Goal: Communication & Community: Answer question/provide support

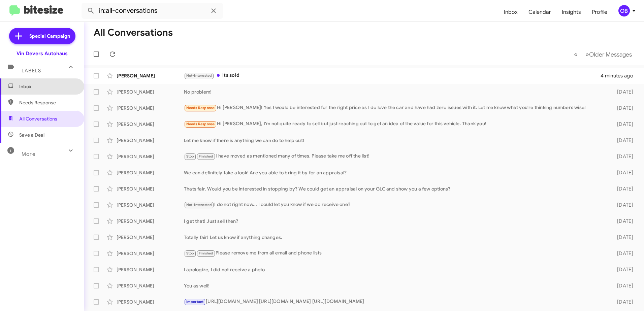
click at [56, 90] on span "Inbox" at bounding box center [42, 86] width 84 height 16
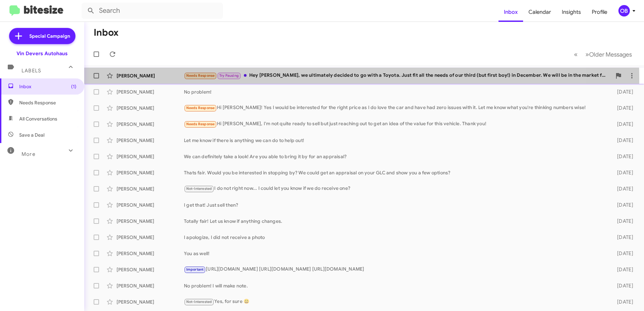
click at [313, 79] on div "Needs Response Try Pausing Hey [PERSON_NAME], we ultimately decided to go with …" at bounding box center [397, 76] width 427 height 8
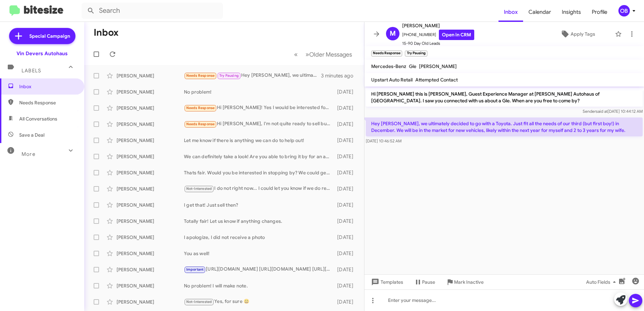
click at [457, 155] on cdk-virtual-scroll-viewport "Hi [PERSON_NAME] this is [PERSON_NAME], Guest Experience Manager at [PERSON_NAM…" at bounding box center [503, 180] width 279 height 188
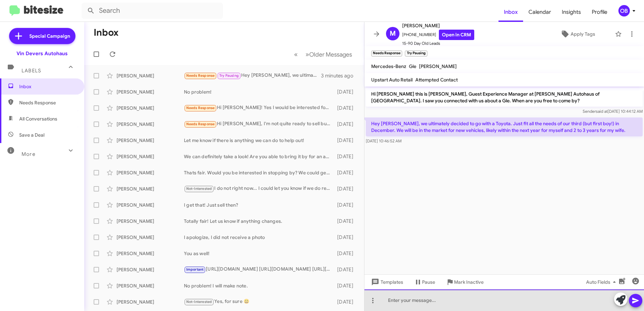
click at [396, 304] on div at bounding box center [503, 300] width 279 height 22
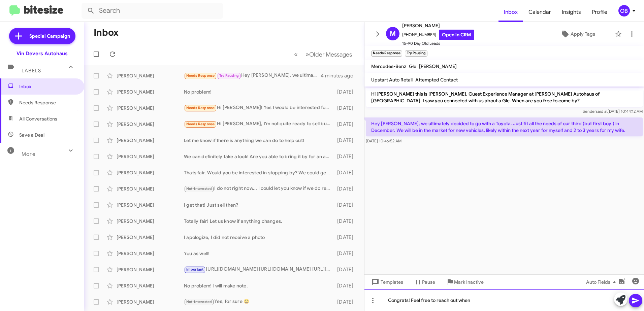
click at [484, 300] on div "Congrats! Feel free to reach out when" at bounding box center [503, 300] width 279 height 22
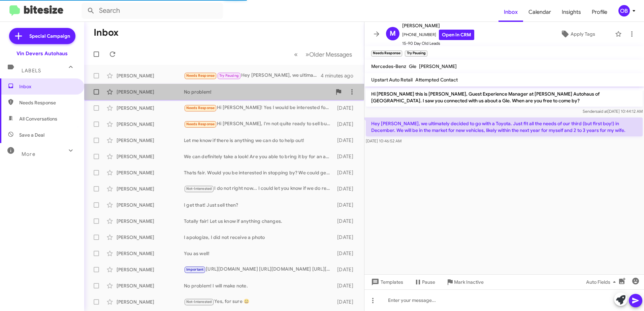
click at [283, 87] on div "[PERSON_NAME] No problem! [DATE]" at bounding box center [224, 91] width 269 height 13
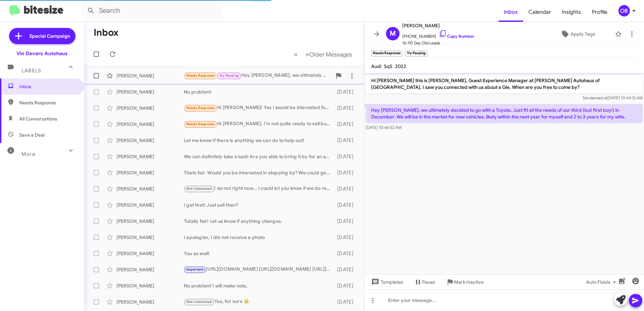
click at [285, 77] on div "Needs Response Try Pausing Hey [PERSON_NAME], we ultimately decided to go with …" at bounding box center [258, 76] width 148 height 8
click at [44, 87] on span "Inbox" at bounding box center [47, 86] width 57 height 7
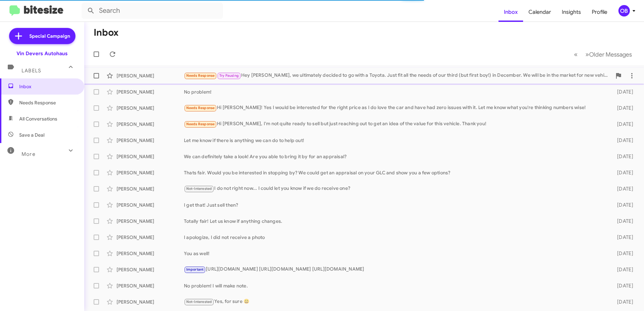
click at [296, 77] on div "Needs Response Try Pausing Hey [PERSON_NAME], we ultimately decided to go with …" at bounding box center [397, 76] width 427 height 8
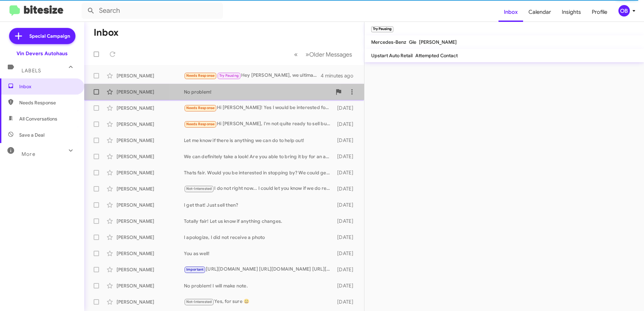
click at [252, 99] on span "[PERSON_NAME] No problem! [DATE]" at bounding box center [224, 92] width 280 height 16
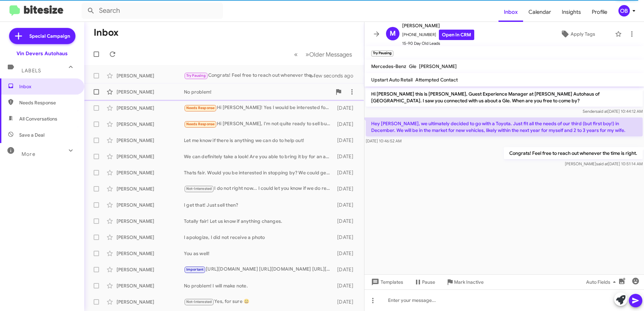
click at [236, 84] on span "[PERSON_NAME] No problem! [DATE]" at bounding box center [224, 92] width 280 height 16
click at [244, 108] on div "Needs Response Hi [PERSON_NAME]! Yes I would be interested for the right price …" at bounding box center [258, 108] width 148 height 8
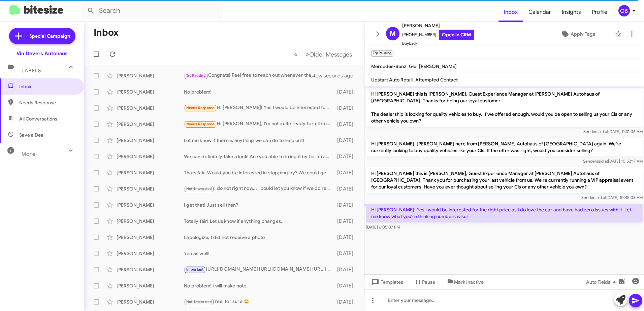
scroll to position [252, 0]
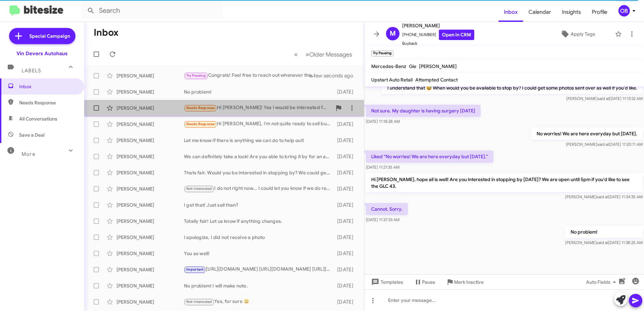
click at [262, 106] on div "Needs Response Hi [PERSON_NAME]! Yes I would be interested for the right price …" at bounding box center [258, 108] width 148 height 8
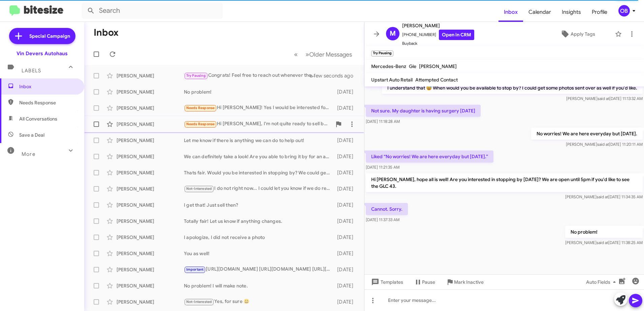
click at [251, 125] on div "Needs Response Hi [PERSON_NAME], I'm not quite ready to sell but just reaching …" at bounding box center [258, 124] width 148 height 8
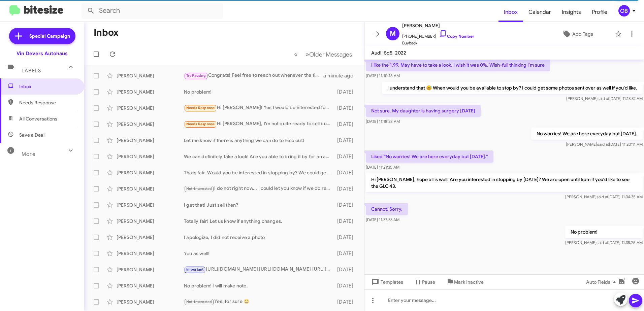
scroll to position [225, 0]
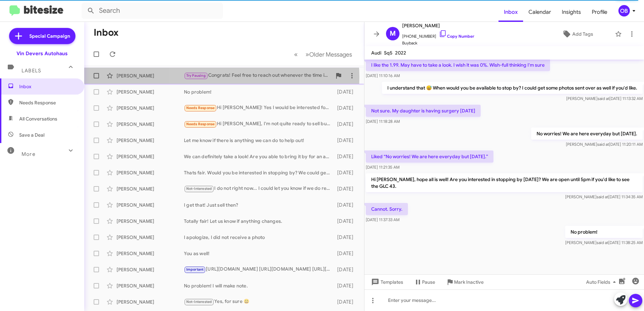
click at [221, 77] on div "Try Pausing Congrats! Feel free to reach out whenever the time is right." at bounding box center [258, 76] width 148 height 8
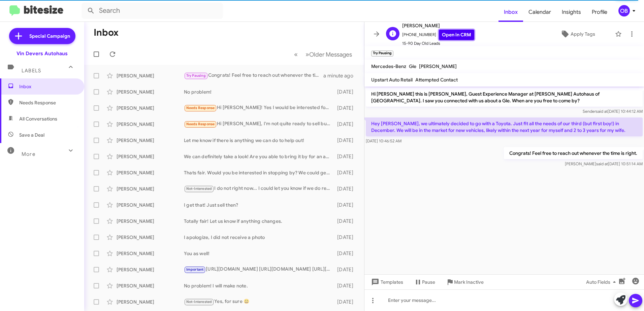
click at [451, 37] on link "Open in CRM" at bounding box center [456, 35] width 35 height 10
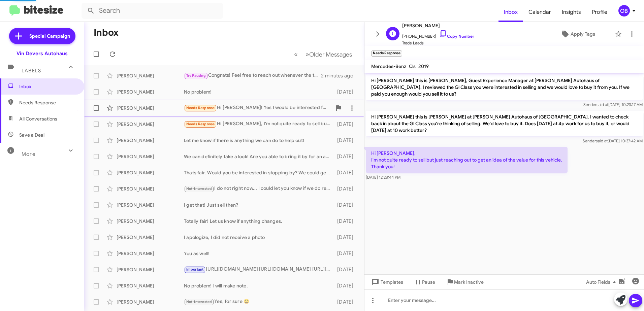
click at [287, 105] on div "Needs Response Hi [PERSON_NAME]! Yes I would be interested for the right price …" at bounding box center [258, 108] width 148 height 8
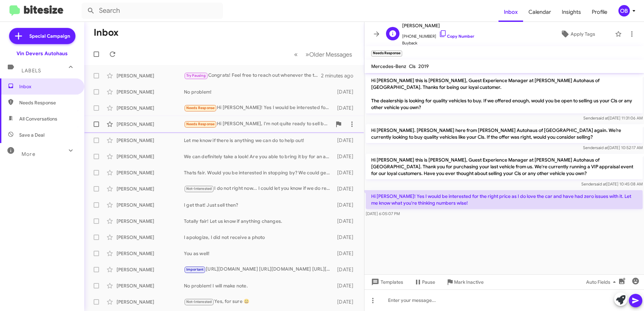
click at [266, 123] on div "Needs Response Hi [PERSON_NAME], I'm not quite ready to sell but just reaching …" at bounding box center [258, 124] width 148 height 8
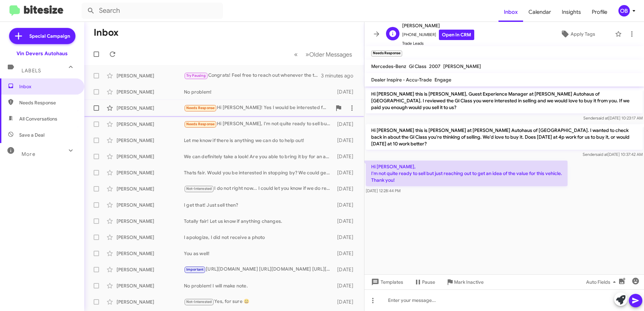
click at [259, 105] on div "Needs Response Hi [PERSON_NAME]! Yes I would be interested for the right price …" at bounding box center [258, 108] width 148 height 8
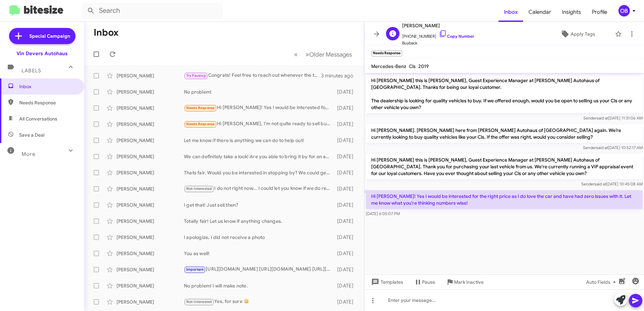
click at [43, 121] on span "All Conversations" at bounding box center [38, 118] width 38 height 7
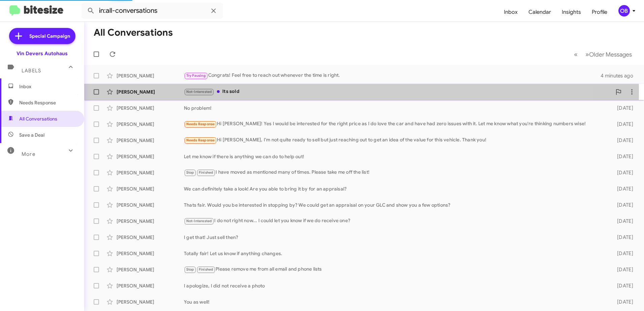
click at [273, 91] on div "Not-Interested Its sold" at bounding box center [397, 92] width 427 height 8
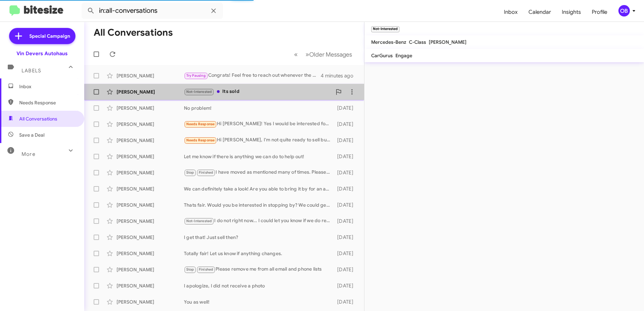
click at [277, 96] on div "Not-Interested Its sold" at bounding box center [258, 92] width 148 height 8
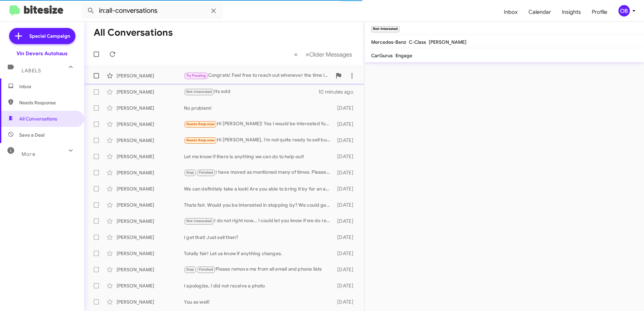
click at [277, 75] on div "Try Pausing Congrats! Feel free to reach out whenever the time is right." at bounding box center [258, 76] width 148 height 8
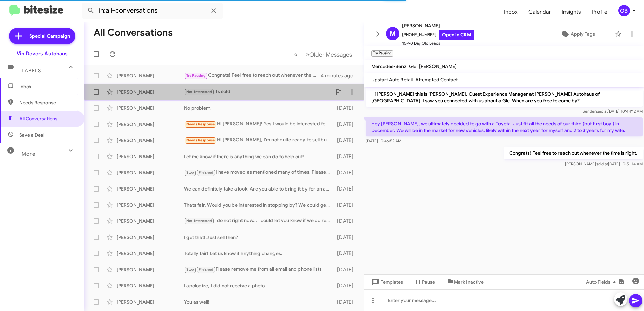
click at [273, 88] on div "Not-Interested Its sold" at bounding box center [258, 92] width 148 height 8
click at [286, 97] on div "[PERSON_NAME] Not-Interested Its sold 10 minutes ago" at bounding box center [224, 91] width 269 height 13
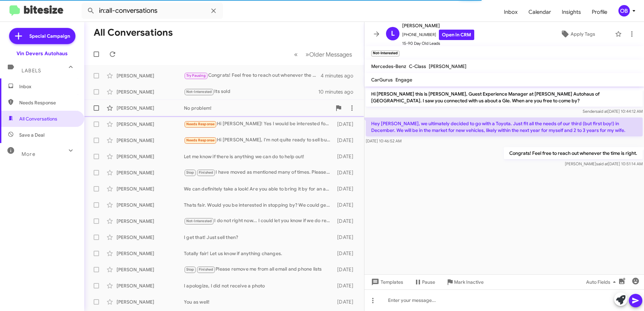
click at [267, 107] on div "No problem!" at bounding box center [258, 108] width 148 height 7
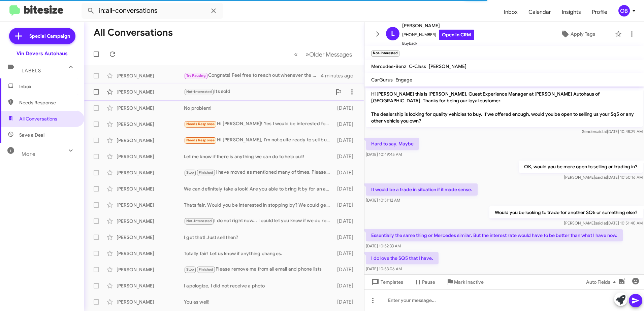
scroll to position [252, 0]
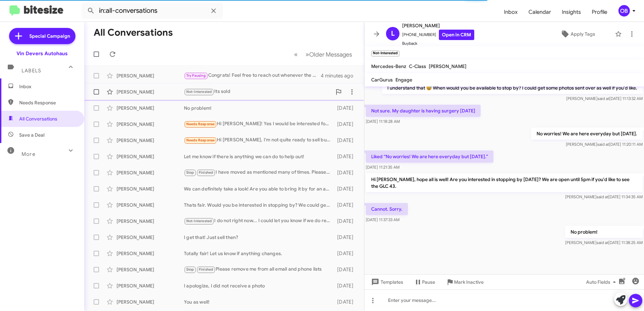
click at [244, 94] on div "Not-Interested Its sold" at bounding box center [258, 92] width 148 height 8
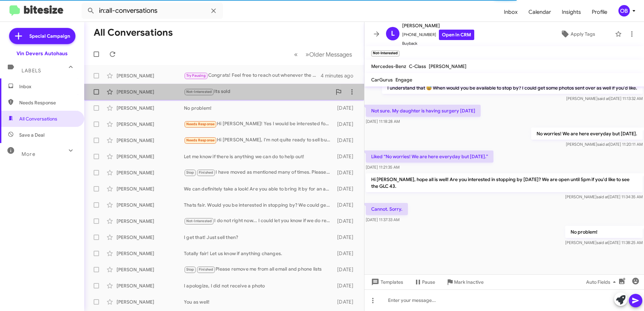
click at [245, 93] on div "Not-Interested Its sold" at bounding box center [258, 92] width 148 height 8
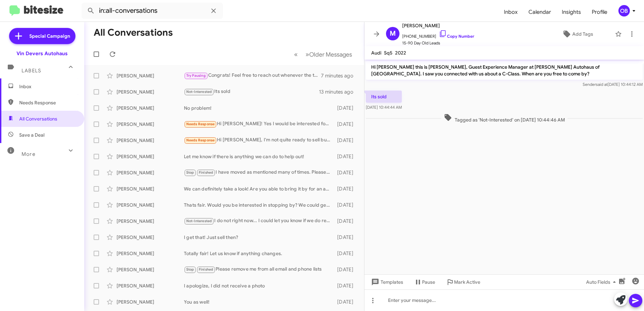
click at [44, 152] on div "More" at bounding box center [35, 151] width 60 height 12
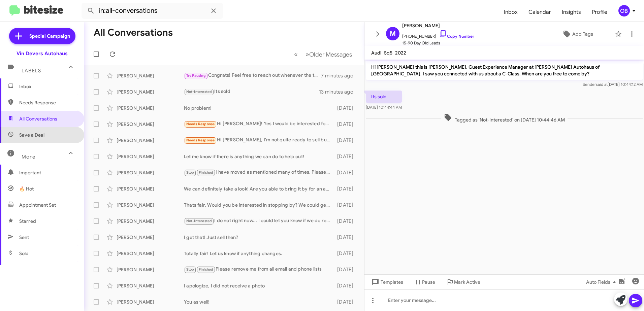
click at [43, 133] on span "Save a Deal" at bounding box center [31, 135] width 25 height 7
type input "in:not-interested"
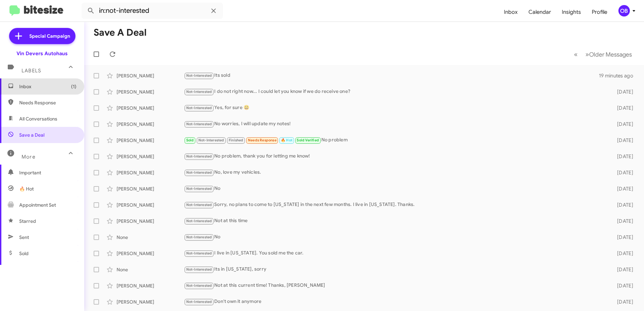
click at [60, 87] on span "Inbox (1)" at bounding box center [47, 86] width 57 height 7
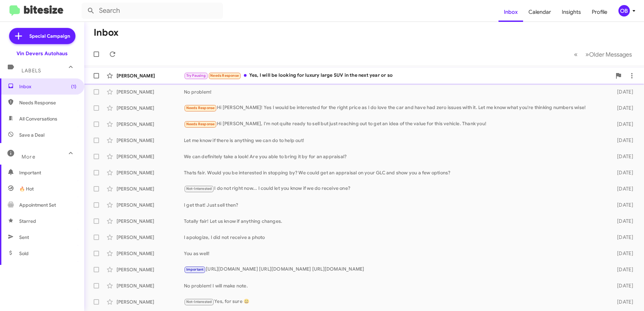
click at [396, 74] on div "Try Pausing Needs Response Yes, I will be looking for luxury large SUV in the n…" at bounding box center [397, 76] width 427 height 8
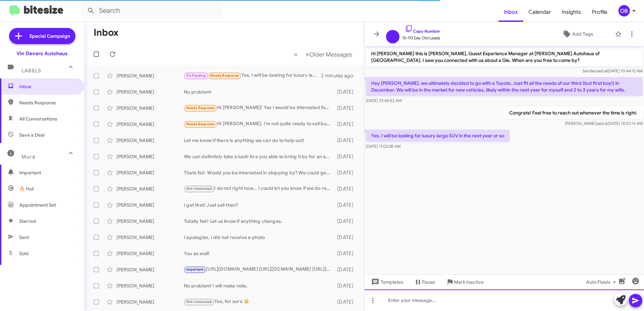
click at [426, 296] on div at bounding box center [503, 300] width 279 height 22
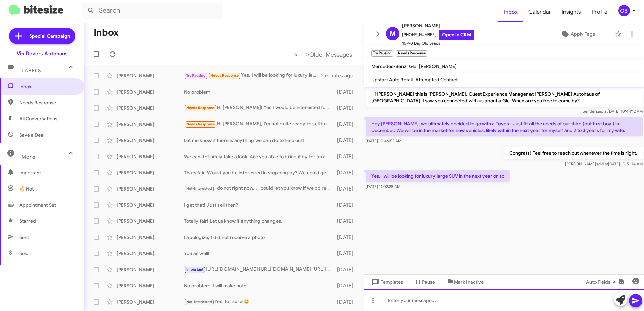
click at [414, 305] on div at bounding box center [503, 300] width 279 height 22
click at [451, 296] on div at bounding box center [503, 300] width 279 height 22
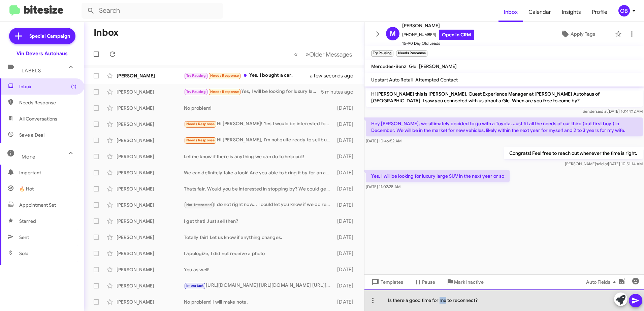
drag, startPoint x: 447, startPoint y: 301, endPoint x: 441, endPoint y: 302, distance: 6.1
click at [441, 302] on div "Is there a good time for me to reconnect?" at bounding box center [503, 300] width 279 height 22
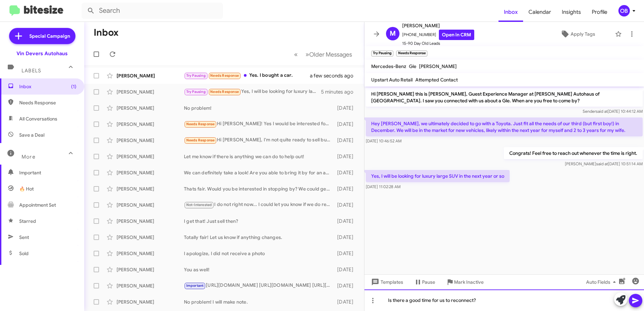
click at [495, 302] on div "Is there a good time for us to reconnect?" at bounding box center [503, 300] width 279 height 22
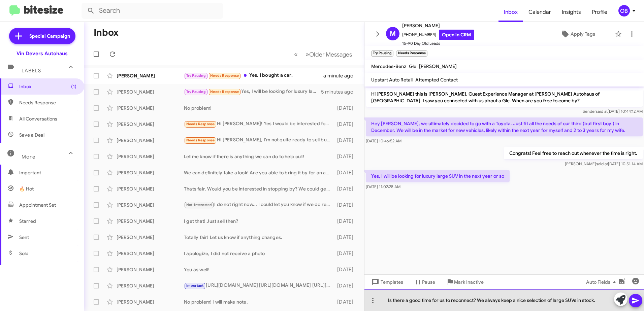
click at [597, 300] on div "Is there a good time for us to reconnect? We always keep a nice selection of la…" at bounding box center [503, 300] width 279 height 22
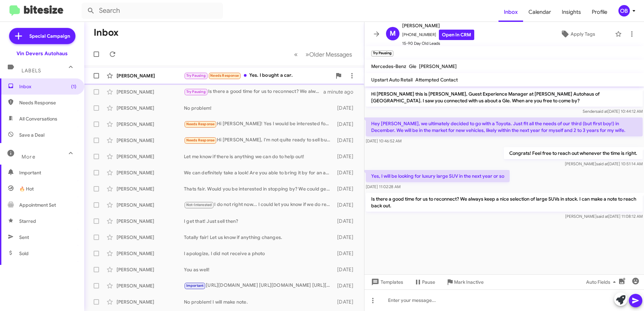
click at [271, 79] on div "Try Pausing Needs Response Yes. I bought a car." at bounding box center [258, 76] width 148 height 8
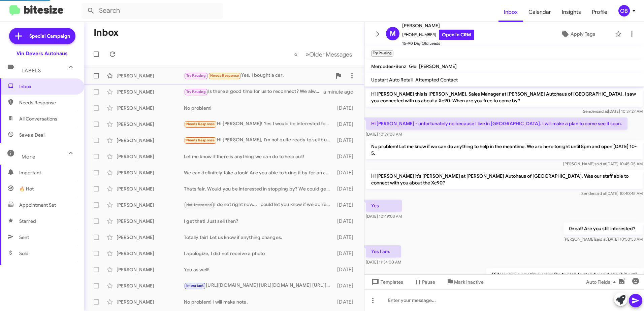
scroll to position [199, 0]
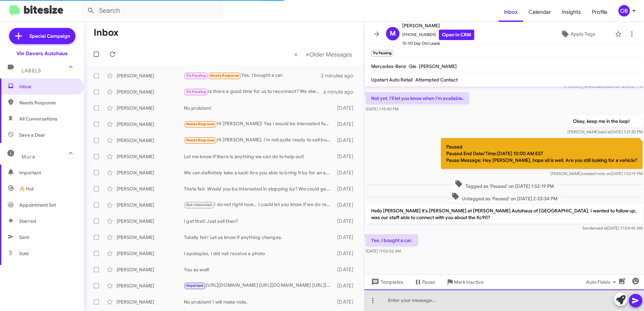
click at [497, 308] on div at bounding box center [503, 300] width 279 height 22
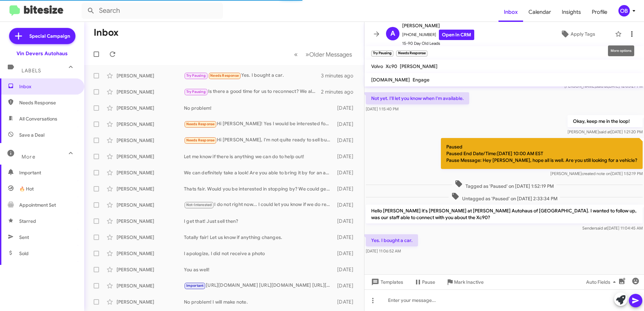
click at [628, 37] on icon at bounding box center [631, 34] width 8 height 8
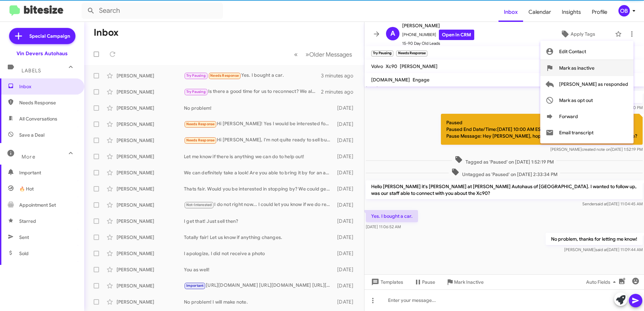
scroll to position [223, 0]
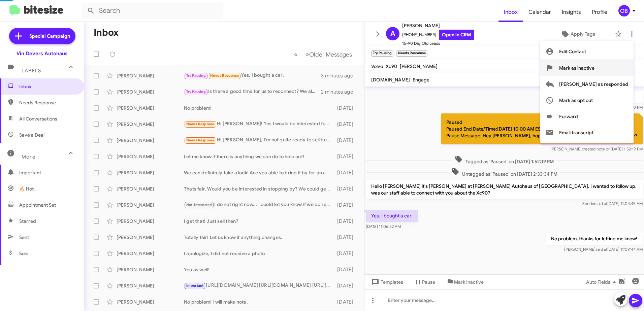
click at [594, 66] on span "Mark as inactive" at bounding box center [576, 68] width 35 height 16
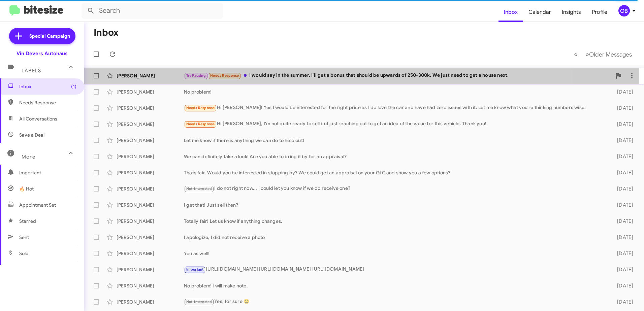
click at [264, 75] on div "Try Pausing Needs Response I would say in the summer. I'll get a bonus that sho…" at bounding box center [397, 76] width 427 height 8
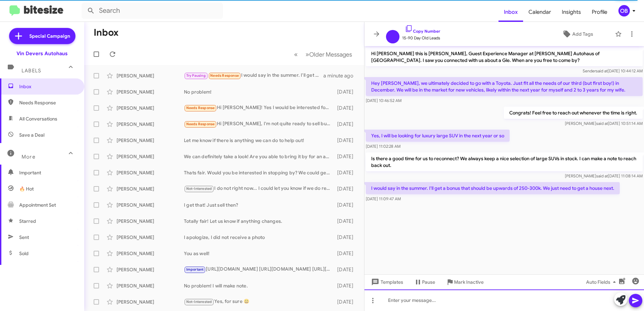
click at [448, 298] on div at bounding box center [503, 300] width 279 height 22
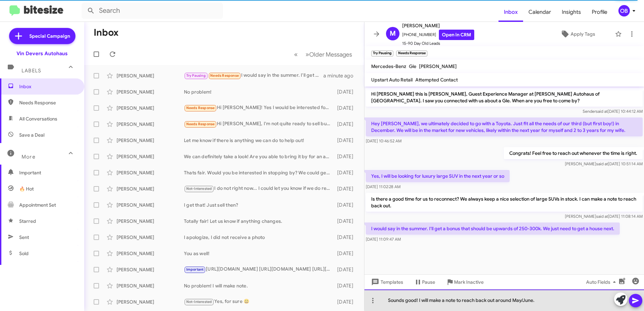
click at [543, 299] on div "Sounds good! I will make a note to reach back out around May/June." at bounding box center [503, 300] width 279 height 22
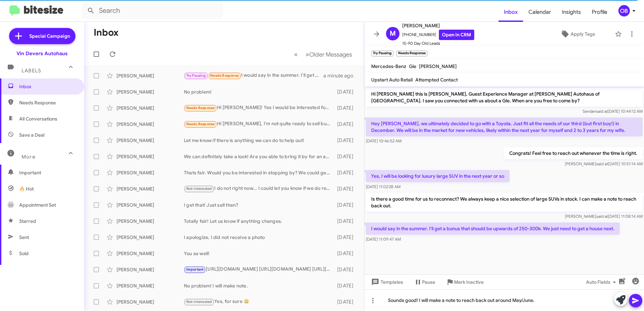
click at [639, 298] on button at bounding box center [634, 300] width 13 height 13
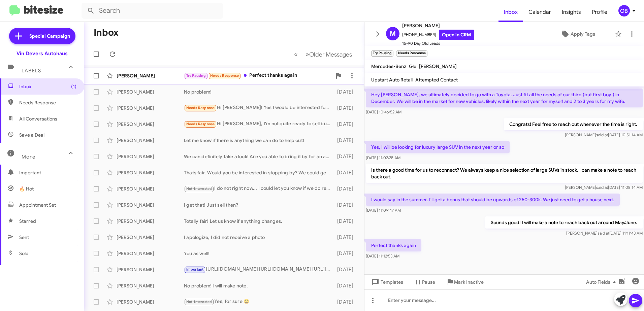
click at [272, 82] on div "[PERSON_NAME] Try Pausing Needs Response Perfect thanks again a few seconds ago" at bounding box center [224, 75] width 269 height 13
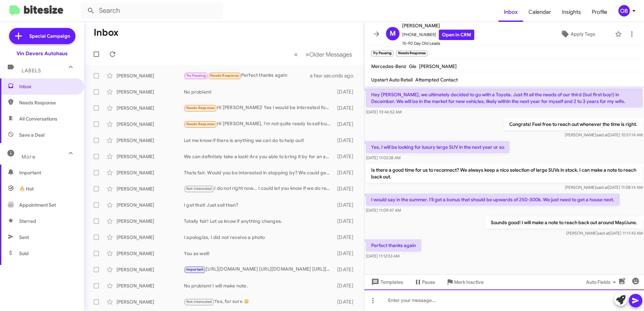
click at [441, 301] on div at bounding box center [503, 300] width 279 height 22
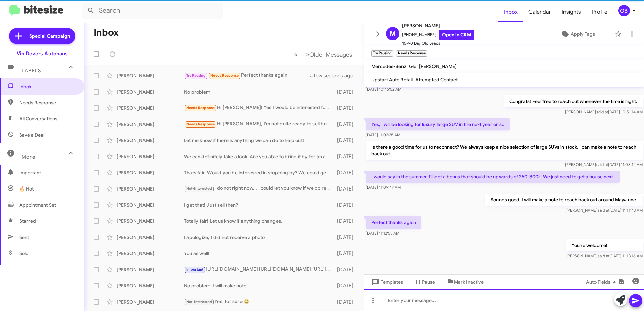
scroll to position [54, 0]
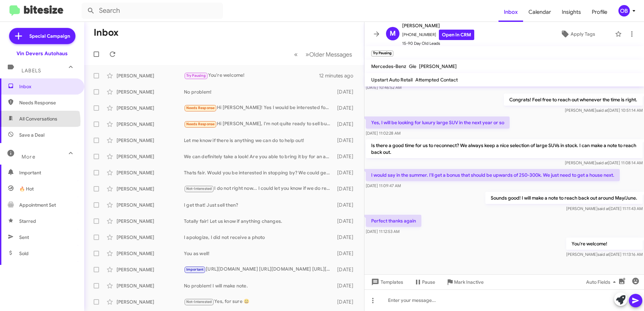
click at [37, 121] on span "All Conversations" at bounding box center [38, 118] width 38 height 7
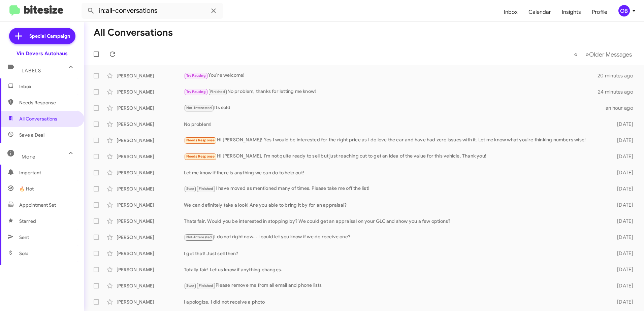
drag, startPoint x: 23, startPoint y: 238, endPoint x: 16, endPoint y: 232, distance: 8.3
click at [23, 238] on span "Sent" at bounding box center [24, 237] width 10 height 7
type input "in:sent"
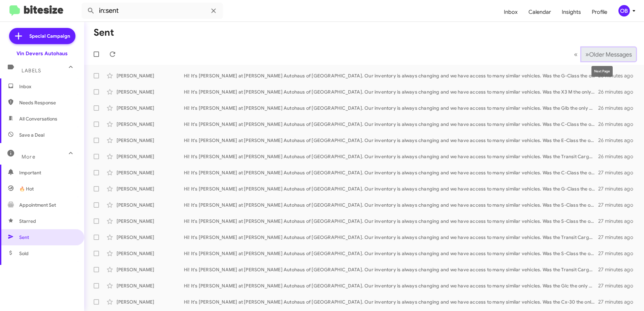
click at [589, 55] on span "Older Messages" at bounding box center [610, 54] width 43 height 7
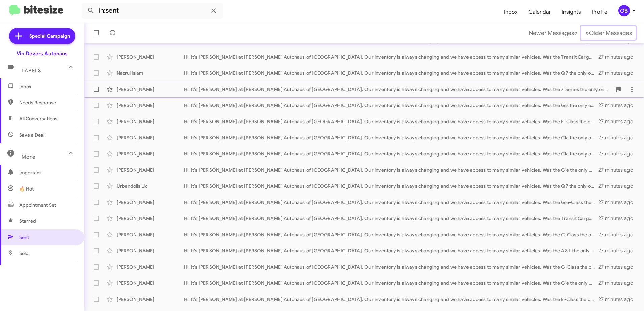
scroll to position [80, 0]
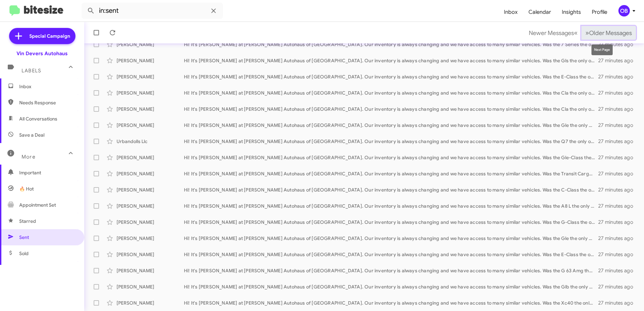
click at [603, 35] on span "Older Messages" at bounding box center [610, 32] width 43 height 7
click at [600, 32] on span "Older Messages" at bounding box center [610, 32] width 43 height 7
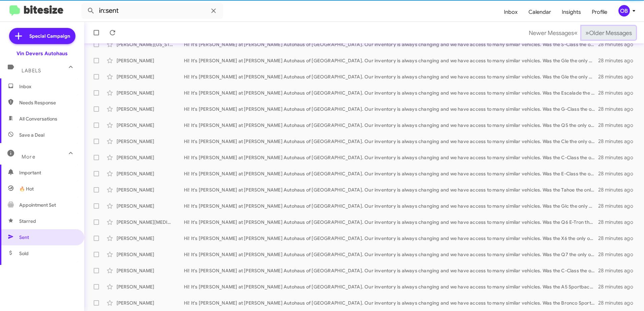
click at [600, 32] on span "Older Messages" at bounding box center [610, 32] width 43 height 7
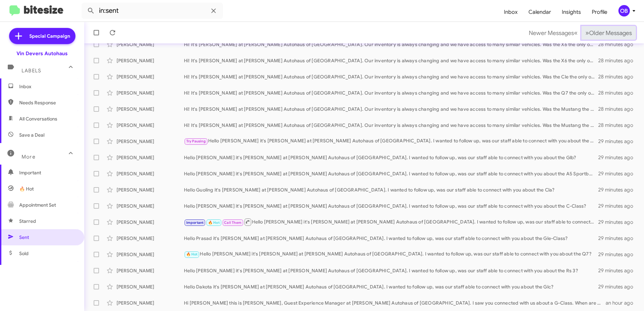
click at [600, 32] on span "Older Messages" at bounding box center [610, 32] width 43 height 7
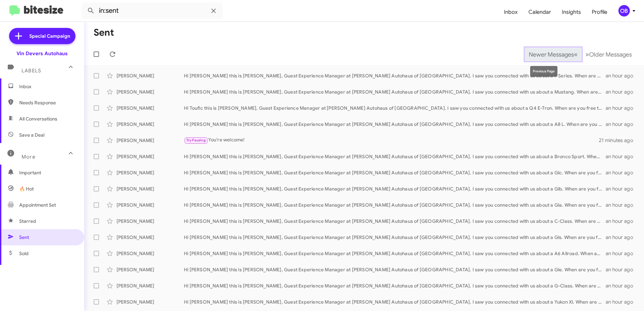
click at [559, 58] on button "Newer Messages « Previous" at bounding box center [552, 54] width 57 height 14
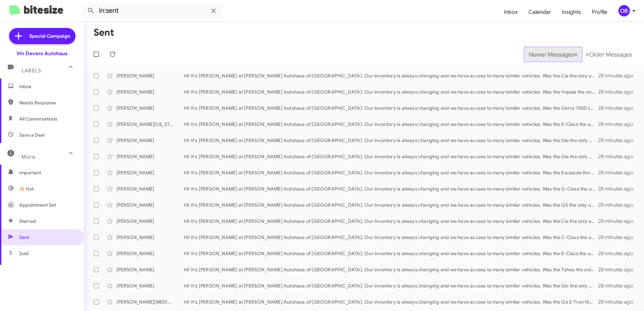
click at [556, 57] on span "Newer Messages" at bounding box center [550, 54] width 45 height 7
click at [547, 53] on span "Newer Messages" at bounding box center [550, 54] width 45 height 7
click at [29, 89] on span "Inbox" at bounding box center [47, 86] width 57 height 7
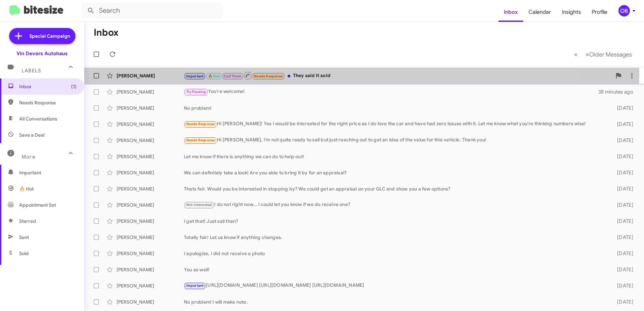
click at [354, 72] on div "Important 🔥 Hot Call Them Needs Response They said it sold" at bounding box center [397, 75] width 427 height 8
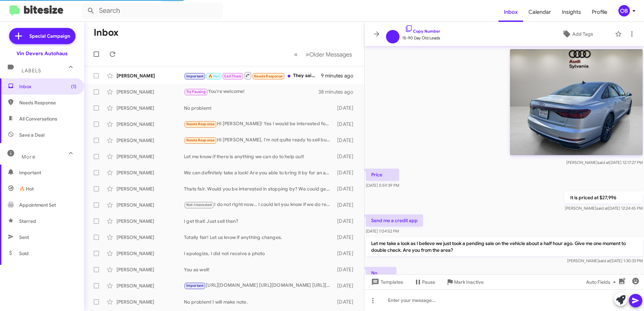
scroll to position [378, 0]
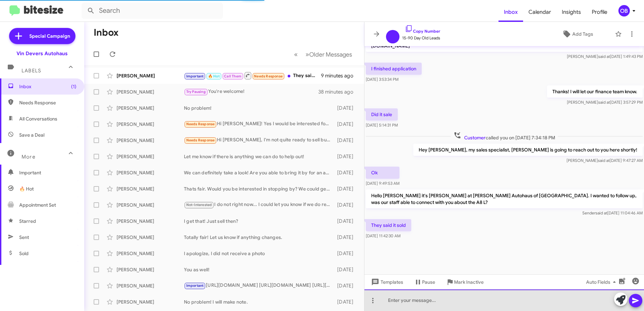
click at [475, 306] on div at bounding box center [503, 300] width 279 height 22
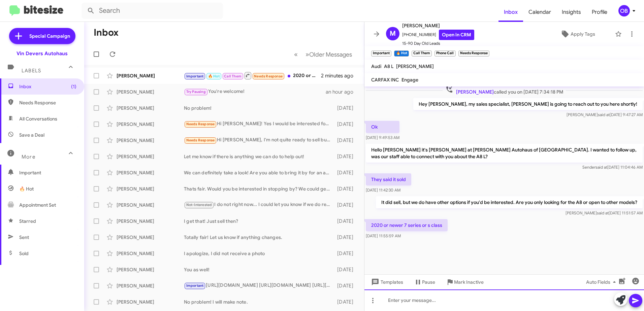
scroll to position [320, 0]
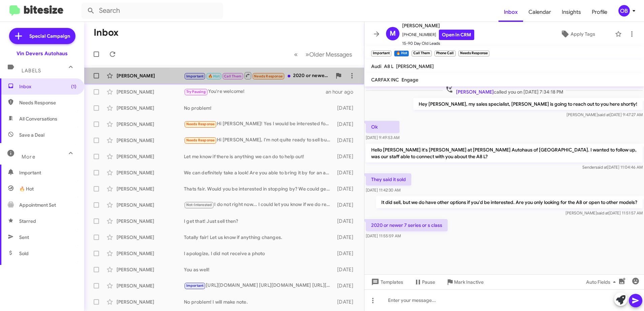
click at [302, 78] on div "Important 🔥 Hot Call Them Needs Response 2020 or newer 7 series or s class" at bounding box center [258, 75] width 148 height 8
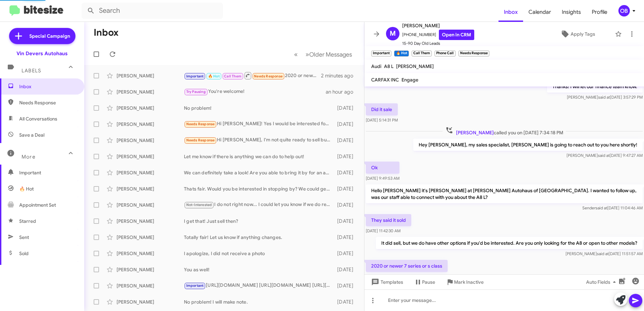
scroll to position [954, 0]
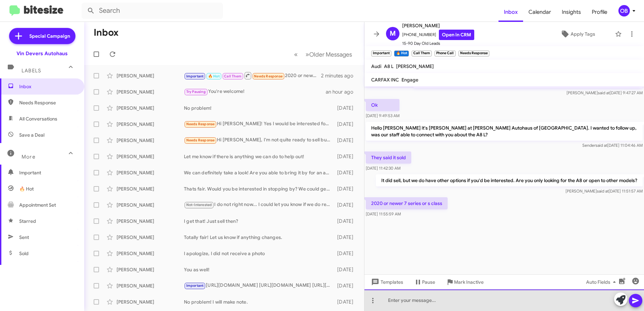
click at [415, 300] on div at bounding box center [503, 300] width 279 height 22
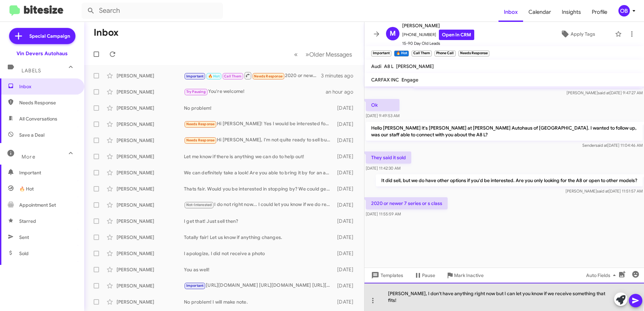
click at [453, 299] on div "[PERSON_NAME], I don't have anything right now but I can let you know if we rec…" at bounding box center [503, 297] width 279 height 28
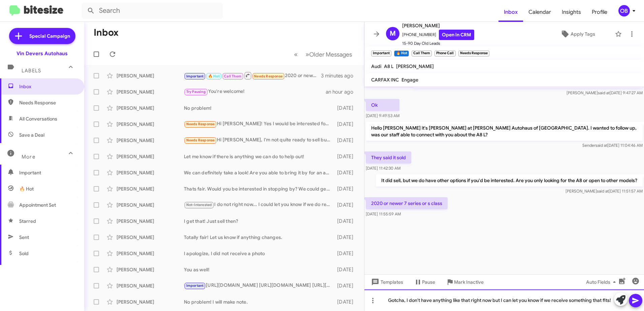
click at [427, 301] on div "Gotcha, I don't have anything like that right now but I can let you know if we …" at bounding box center [503, 300] width 279 height 22
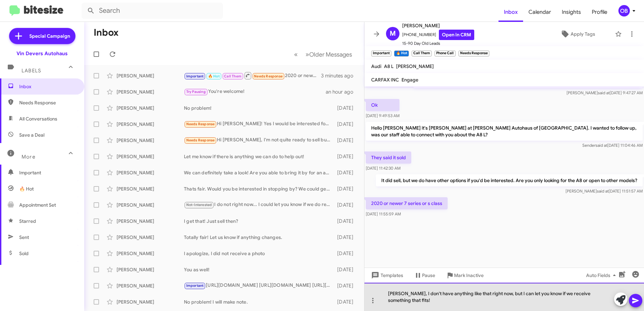
click at [581, 302] on div "[PERSON_NAME], I don't have anything like that right now, but I can let you kno…" at bounding box center [503, 297] width 279 height 28
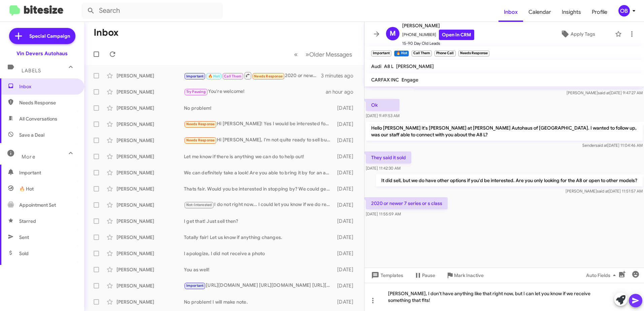
click at [634, 301] on icon at bounding box center [635, 301] width 6 height 6
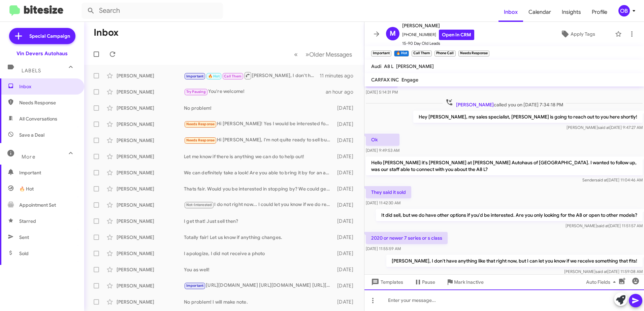
scroll to position [979, 0]
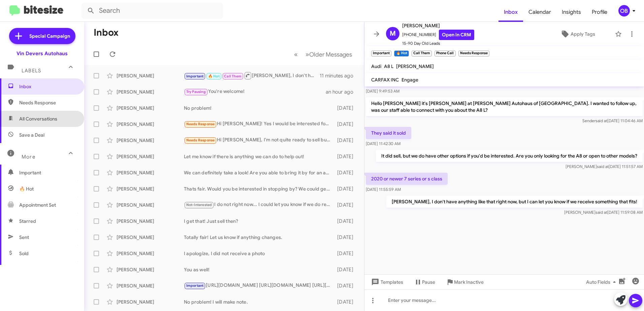
click at [42, 118] on span "All Conversations" at bounding box center [38, 118] width 38 height 7
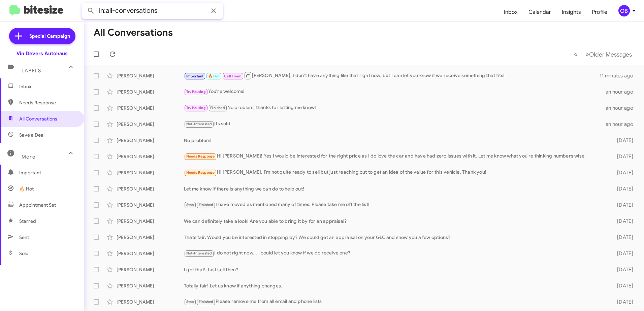
click at [179, 12] on input "in:all-conversations" at bounding box center [151, 11] width 141 height 16
click at [84, 4] on button at bounding box center [90, 10] width 13 height 13
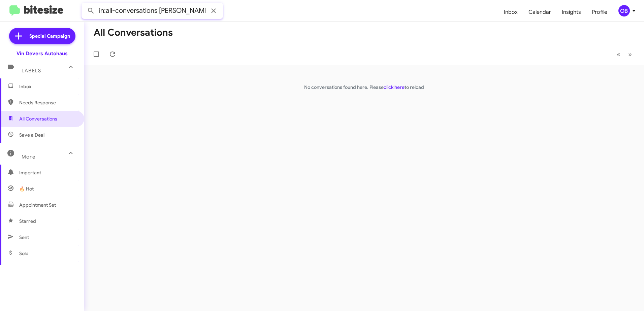
drag, startPoint x: 180, startPoint y: 14, endPoint x: 158, endPoint y: 10, distance: 21.9
click at [158, 10] on input "in:all-conversations [PERSON_NAME]" at bounding box center [151, 11] width 141 height 16
type input "in:all-conversations"
click at [45, 86] on span "Inbox" at bounding box center [47, 86] width 57 height 7
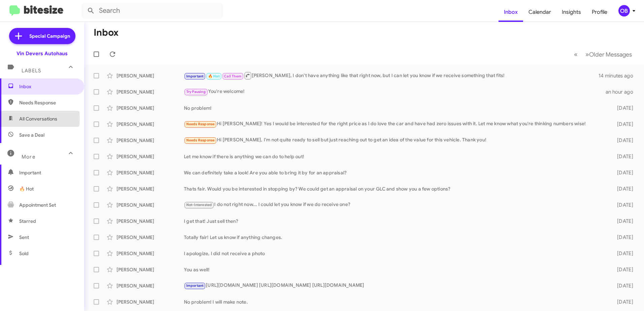
click at [23, 119] on span "All Conversations" at bounding box center [38, 118] width 38 height 7
type input "in:all-conversations"
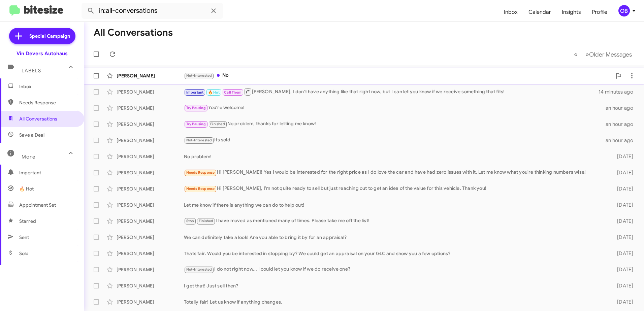
click at [252, 76] on div "Not-Interested No" at bounding box center [397, 76] width 427 height 8
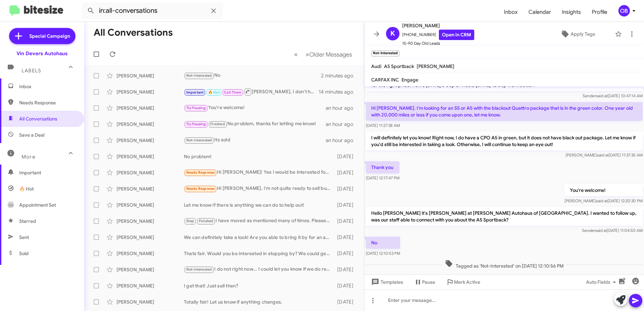
scroll to position [63, 0]
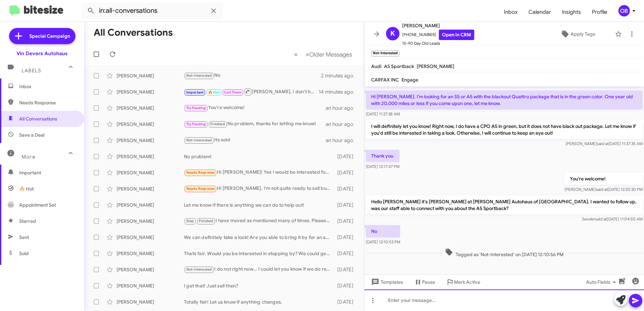
click at [461, 301] on div at bounding box center [503, 300] width 279 height 22
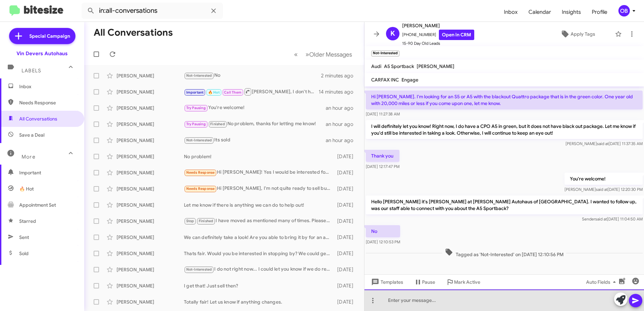
click at [417, 300] on div at bounding box center [503, 300] width 279 height 22
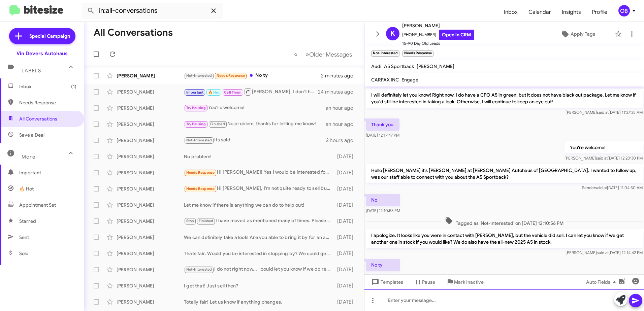
scroll to position [0, 0]
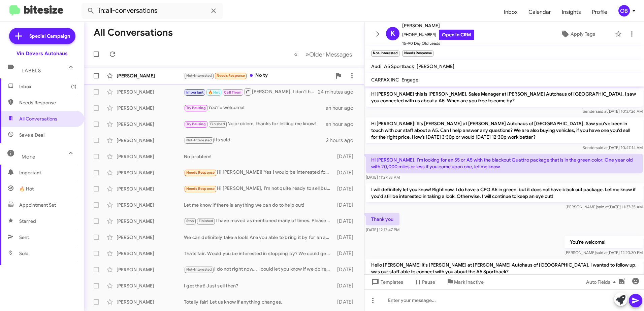
click at [278, 71] on div "[PERSON_NAME] Not-Interested Needs Response No ty 2 minutes ago" at bounding box center [224, 75] width 269 height 13
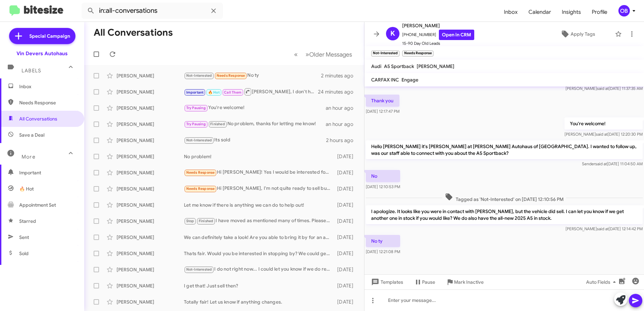
scroll to position [119, 0]
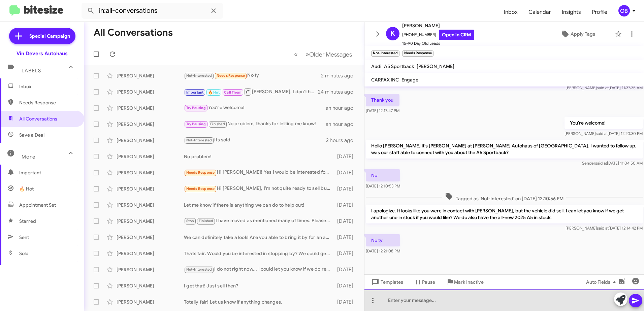
click at [437, 302] on div at bounding box center [503, 300] width 279 height 22
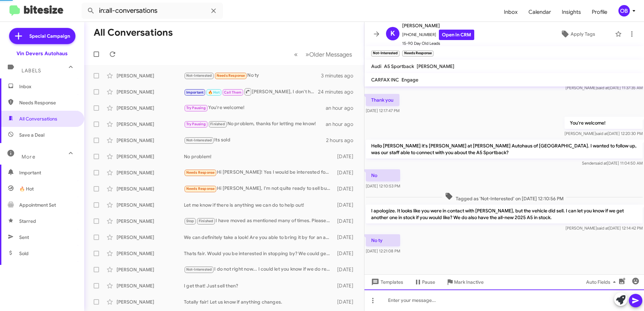
scroll to position [0, 0]
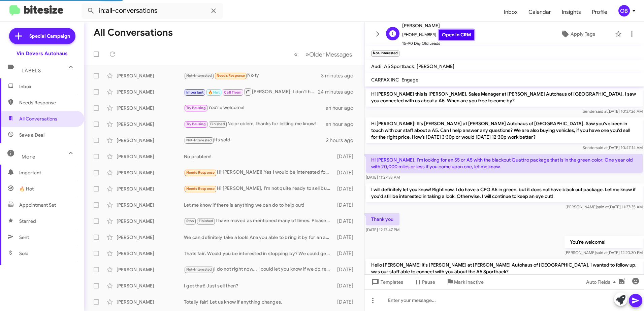
click at [445, 31] on link "Open in CRM" at bounding box center [456, 35] width 35 height 10
click at [171, 14] on input "in:all-conversations" at bounding box center [151, 11] width 141 height 16
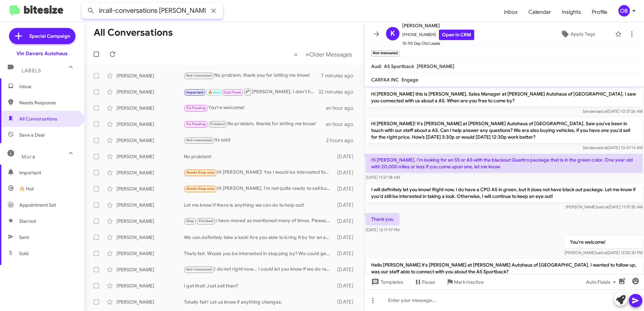
click at [84, 4] on button at bounding box center [90, 10] width 13 height 13
click at [258, 29] on mat-toolbar-row "All Conversations" at bounding box center [224, 33] width 280 height 22
click at [185, 9] on input "in:all-conversations [PERSON_NAME]" at bounding box center [151, 11] width 141 height 16
click at [84, 4] on button at bounding box center [90, 10] width 13 height 13
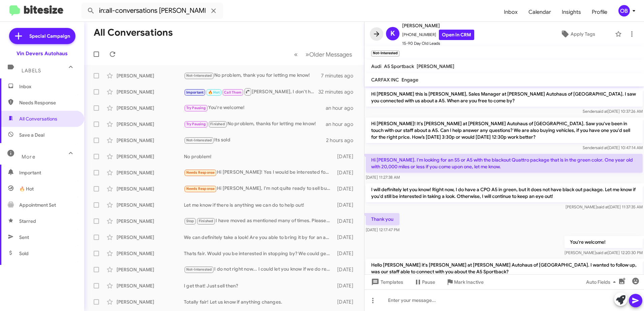
click at [376, 32] on icon at bounding box center [376, 34] width 8 height 8
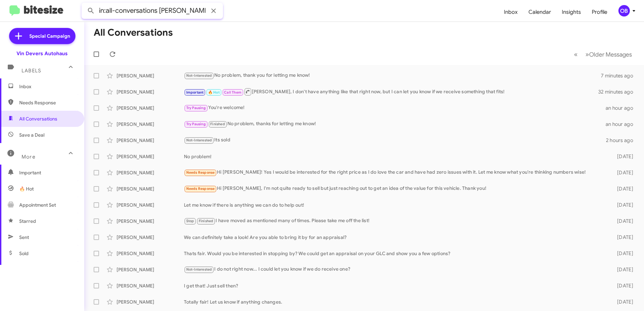
click at [196, 11] on input "in:all-conversations [PERSON_NAME]" at bounding box center [151, 11] width 141 height 16
click at [84, 4] on button at bounding box center [90, 10] width 13 height 13
drag, startPoint x: 186, startPoint y: 10, endPoint x: 160, endPoint y: 9, distance: 26.6
click at [160, 9] on input "in:all-conversations [PERSON_NAME]" at bounding box center [151, 11] width 141 height 16
click at [84, 4] on button at bounding box center [90, 10] width 13 height 13
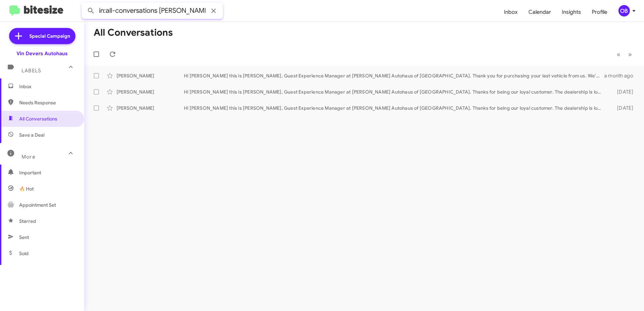
drag, startPoint x: 169, startPoint y: 11, endPoint x: 158, endPoint y: 11, distance: 10.8
click at [158, 11] on input "in:all-conversations [PERSON_NAME]" at bounding box center [151, 11] width 141 height 16
type input "in:all-conversations"
click at [215, 43] on mat-toolbar-row "All Conversations" at bounding box center [363, 33] width 559 height 22
click at [45, 90] on span "Inbox" at bounding box center [47, 86] width 57 height 7
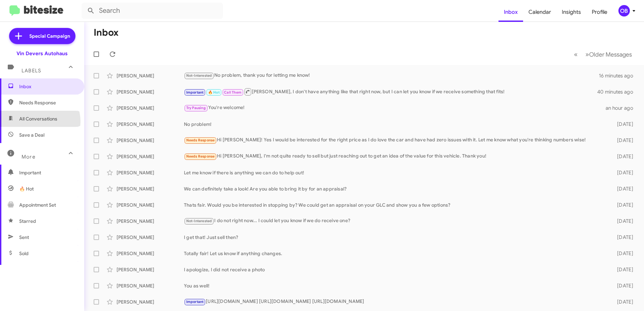
click at [37, 121] on span "All Conversations" at bounding box center [38, 118] width 38 height 7
type input "in:all-conversations"
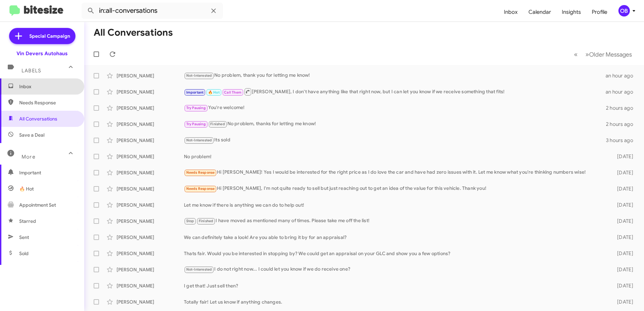
click at [43, 94] on span "Inbox" at bounding box center [42, 86] width 84 height 16
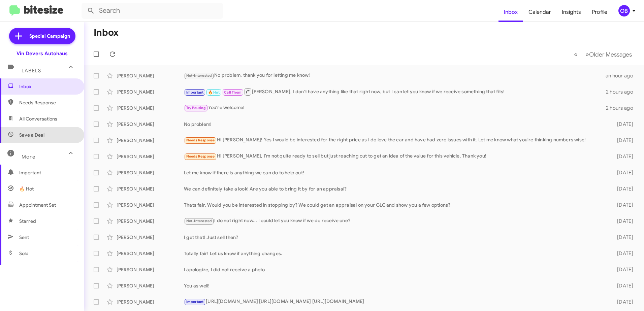
click at [48, 134] on span "Save a Deal" at bounding box center [42, 135] width 84 height 16
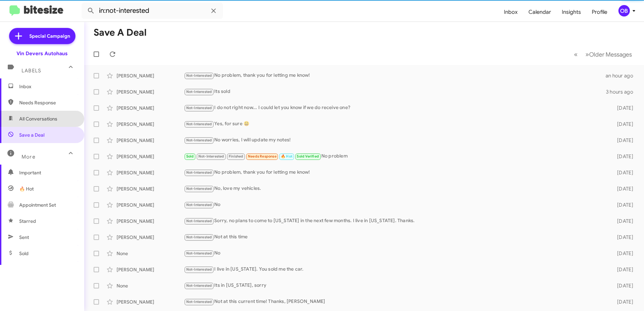
click at [50, 124] on span "All Conversations" at bounding box center [42, 119] width 84 height 16
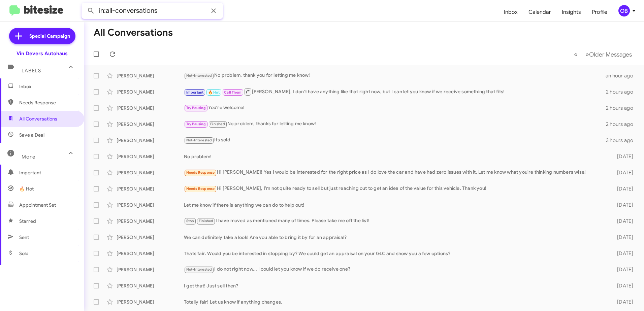
click at [177, 14] on input "in:all-conversations" at bounding box center [151, 11] width 141 height 16
type input "in:all-conversations [PERSON_NAME]"
click at [84, 4] on button at bounding box center [90, 10] width 13 height 13
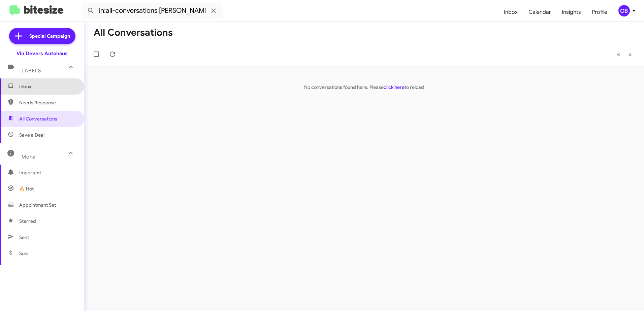
click at [46, 86] on span "Inbox" at bounding box center [47, 86] width 57 height 7
